Goal: Task Accomplishment & Management: Use online tool/utility

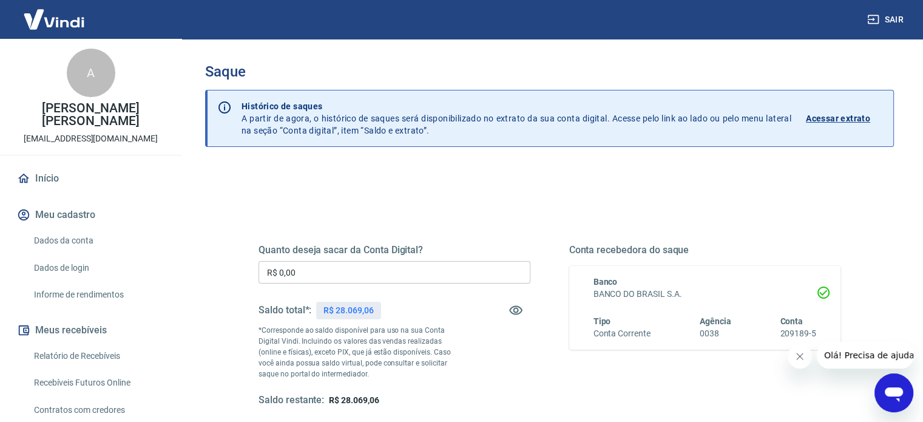
click at [328, 267] on input "R$ 0,00" at bounding box center [394, 272] width 272 height 22
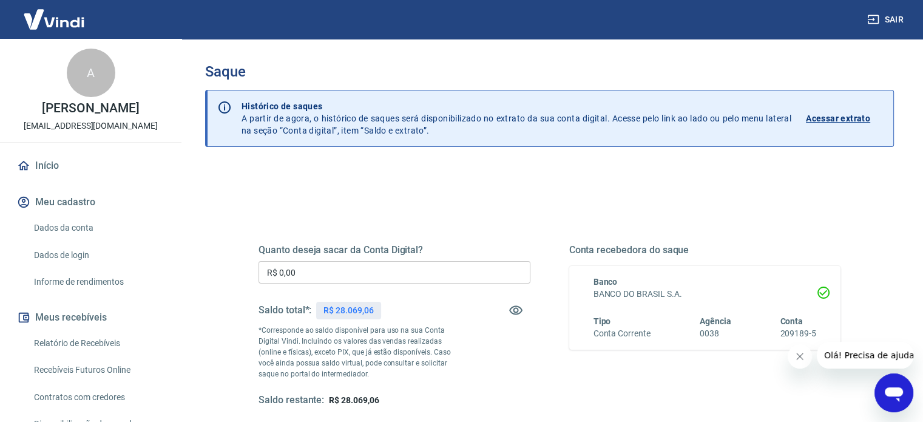
click at [325, 272] on input "R$ 0,00" at bounding box center [394, 272] width 272 height 22
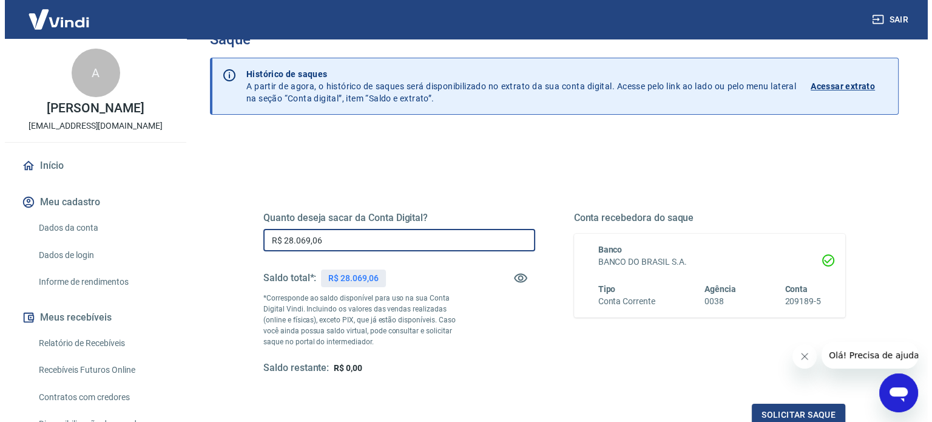
scroll to position [177, 0]
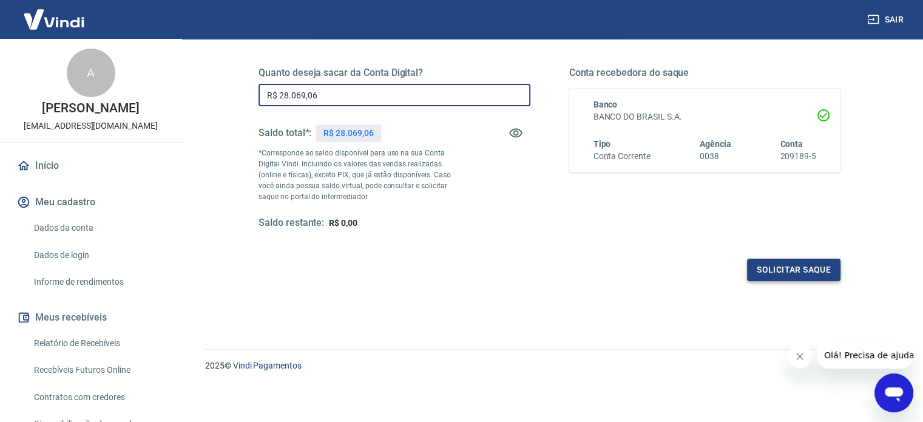
type input "R$ 28.069,06"
click at [784, 266] on button "Solicitar saque" at bounding box center [793, 269] width 93 height 22
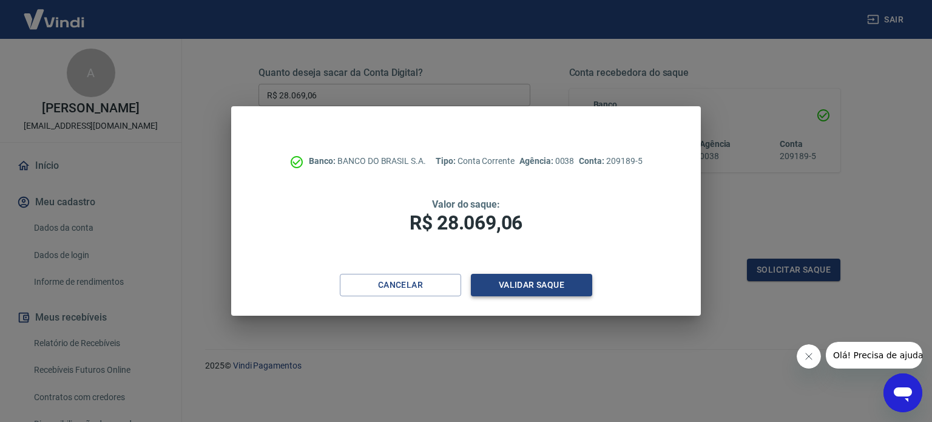
click at [565, 284] on button "Validar saque" at bounding box center [531, 285] width 121 height 22
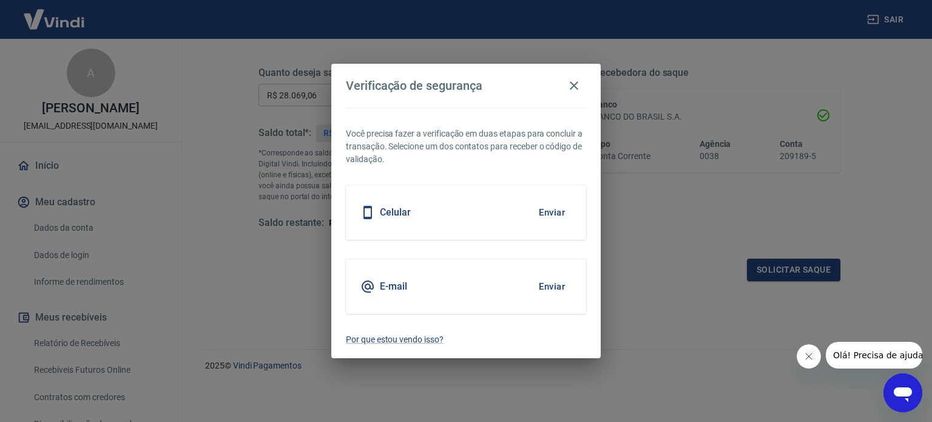
click at [540, 213] on button "Enviar" at bounding box center [551, 212] width 39 height 25
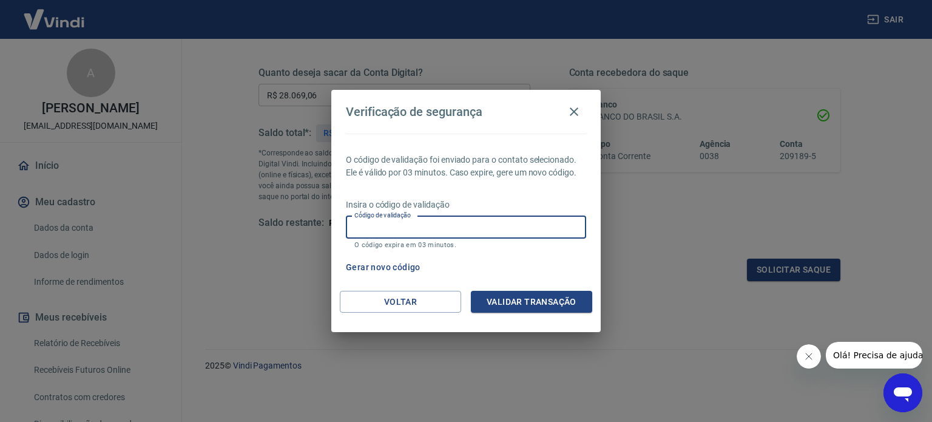
click at [400, 226] on input "Código de validação" at bounding box center [466, 227] width 240 height 22
click at [380, 227] on input "Código de validação" at bounding box center [466, 227] width 240 height 22
click at [357, 264] on button "Gerar novo código" at bounding box center [383, 267] width 84 height 22
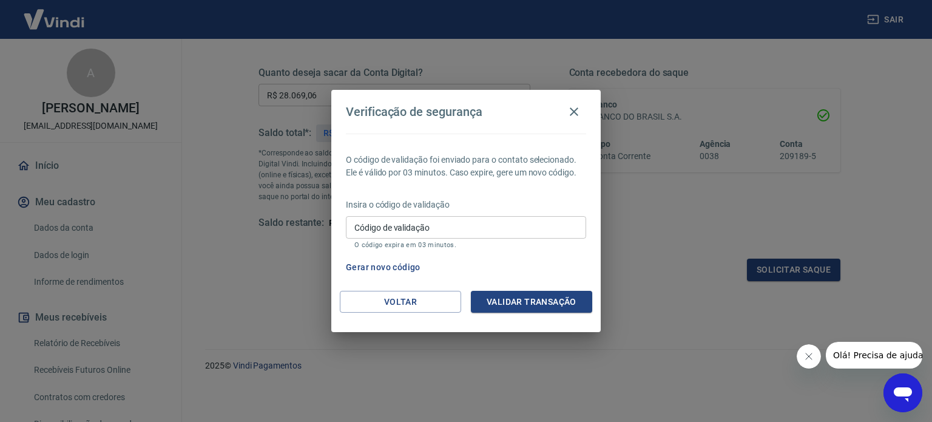
click at [352, 229] on input "Código de validação" at bounding box center [466, 227] width 240 height 22
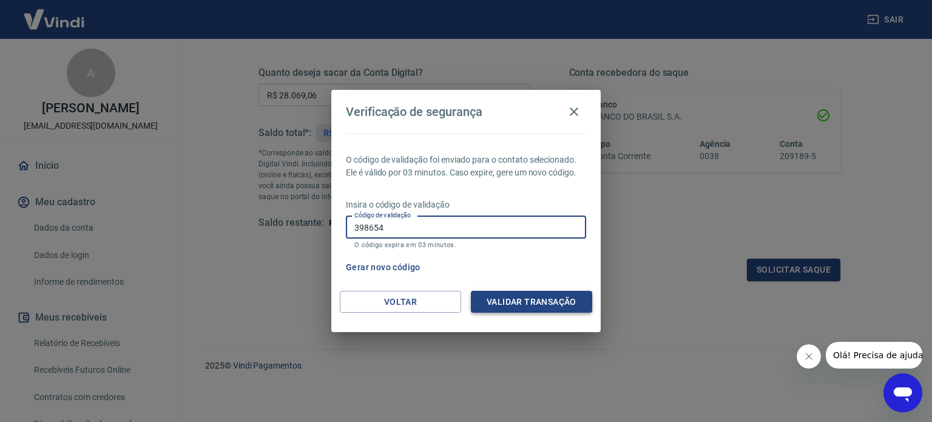
click at [530, 304] on button "Validar transação" at bounding box center [531, 302] width 121 height 22
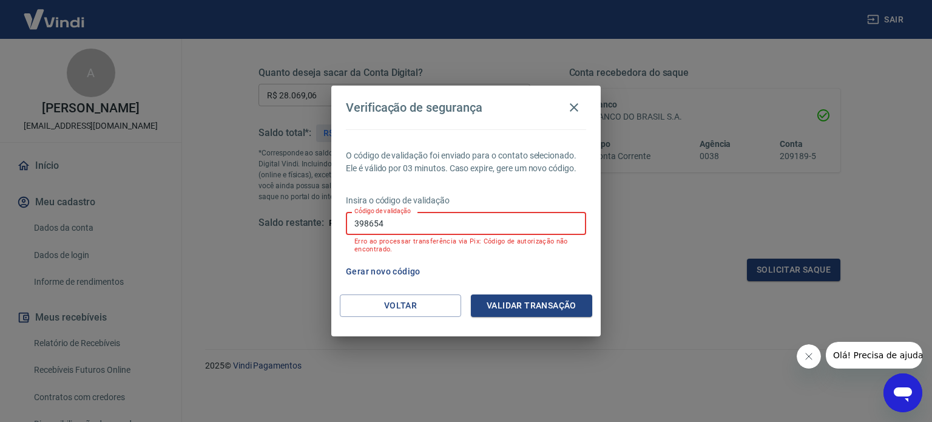
drag, startPoint x: 427, startPoint y: 226, endPoint x: 298, endPoint y: 222, distance: 128.6
click at [298, 222] on div "Verificação de segurança O código de validação foi enviado para o contato selec…" at bounding box center [466, 211] width 932 height 422
type input "236966"
click at [525, 305] on button "Validar transação" at bounding box center [531, 305] width 121 height 22
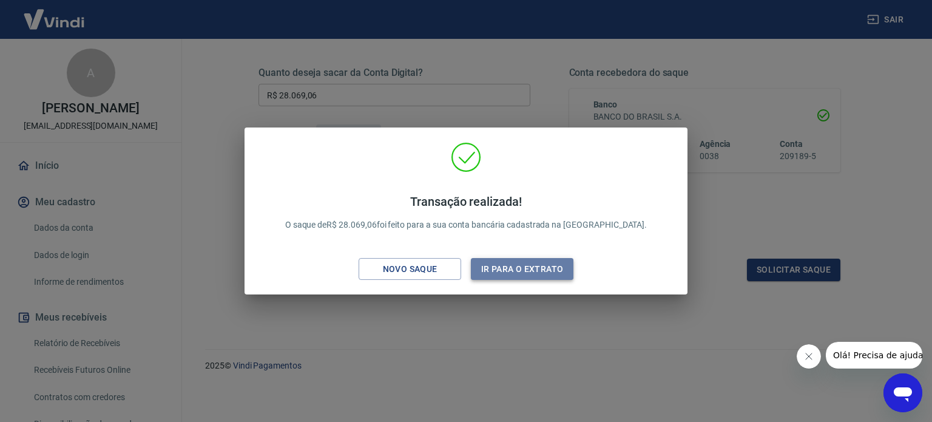
click at [524, 273] on button "Ir para o extrato" at bounding box center [522, 269] width 103 height 22
